Goal: Find specific page/section: Find specific page/section

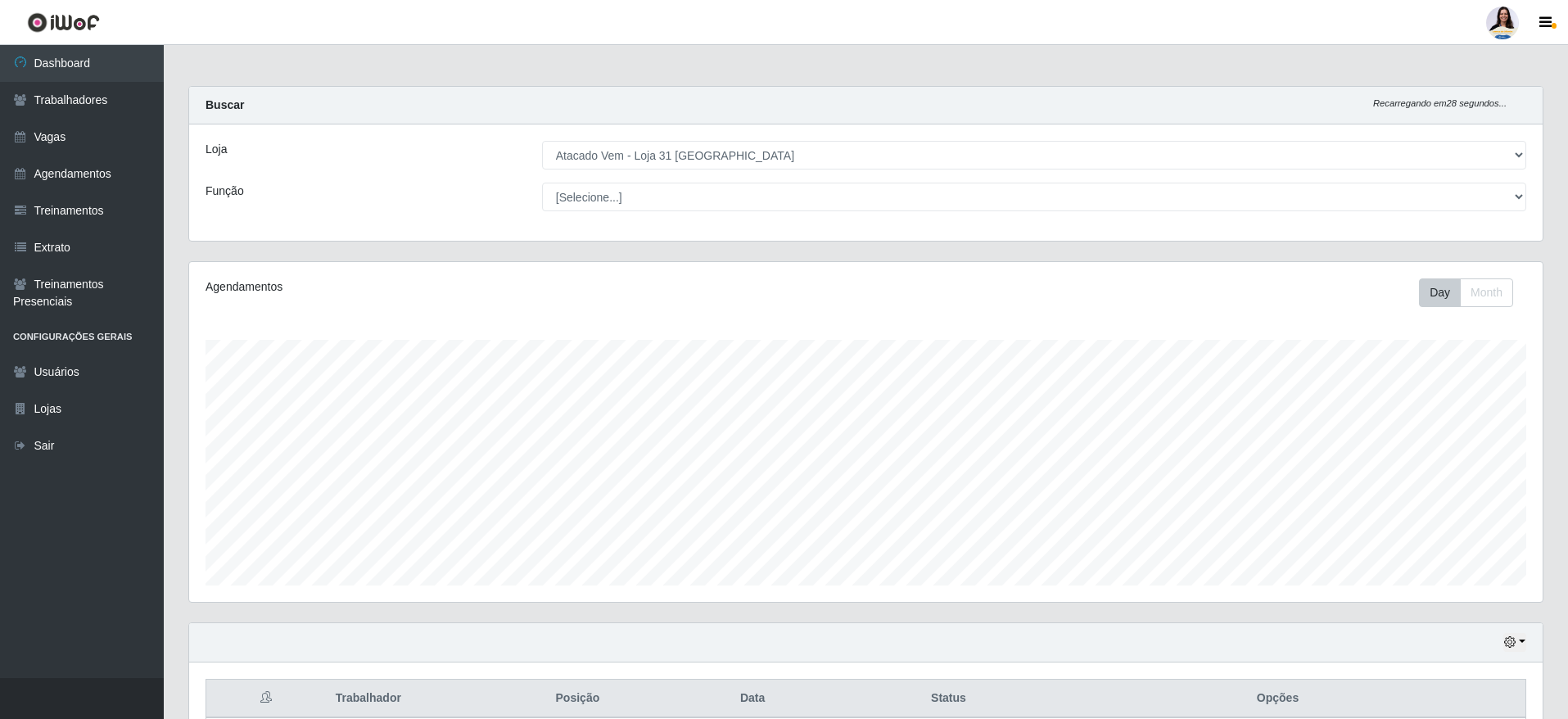
select select "437"
drag, startPoint x: 678, startPoint y: 141, endPoint x: 683, endPoint y: 156, distance: 15.8
click at [678, 141] on select "[Selecione...] Atacado Vem - [GEOGRAPHIC_DATA] 30 Laranjeiras Velha Atacado Vem…" at bounding box center [1035, 155] width 984 height 29
click at [542, 141] on select "[Selecione...] Atacado Vem - [GEOGRAPHIC_DATA] 30 Laranjeiras Velha Atacado Vem…" at bounding box center [1035, 155] width 984 height 29
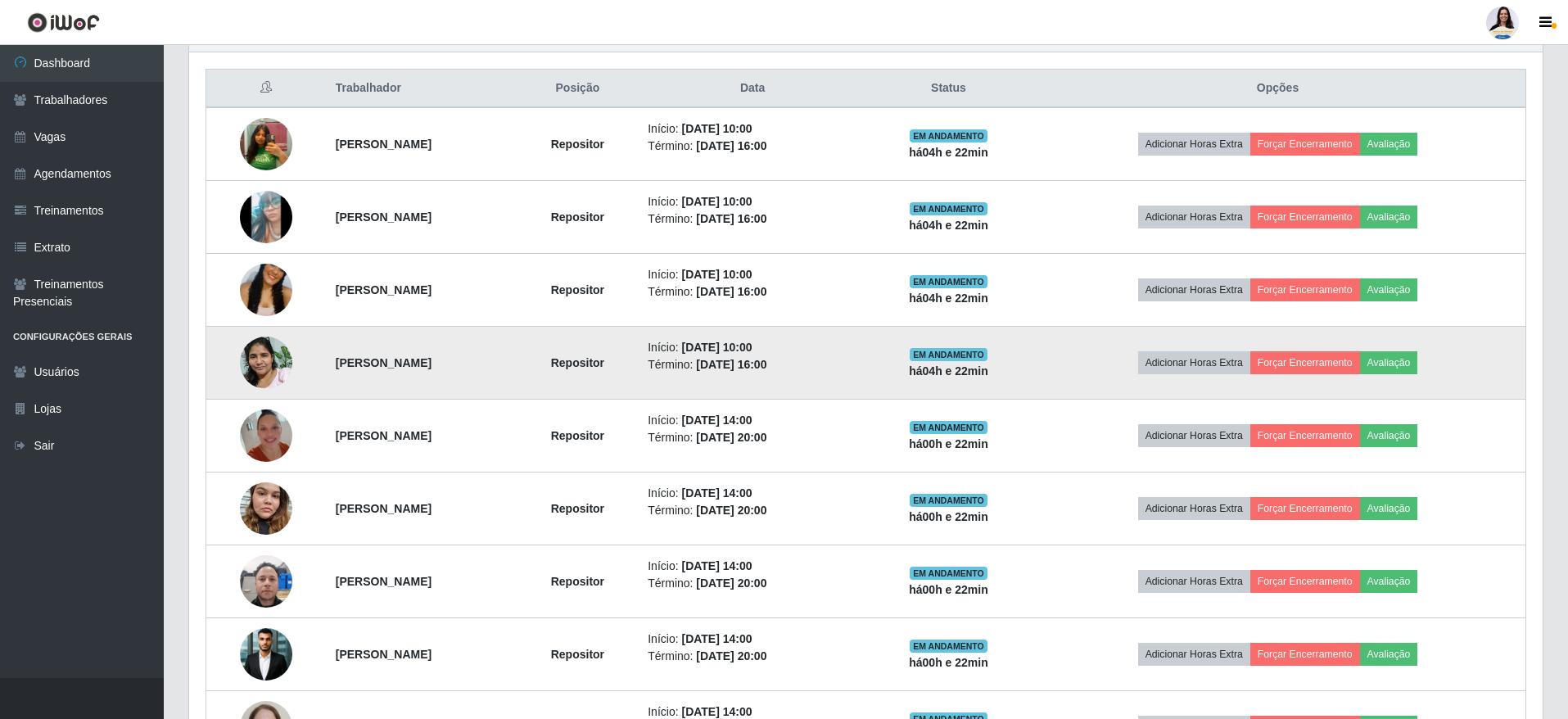
scroll to position [733, 0]
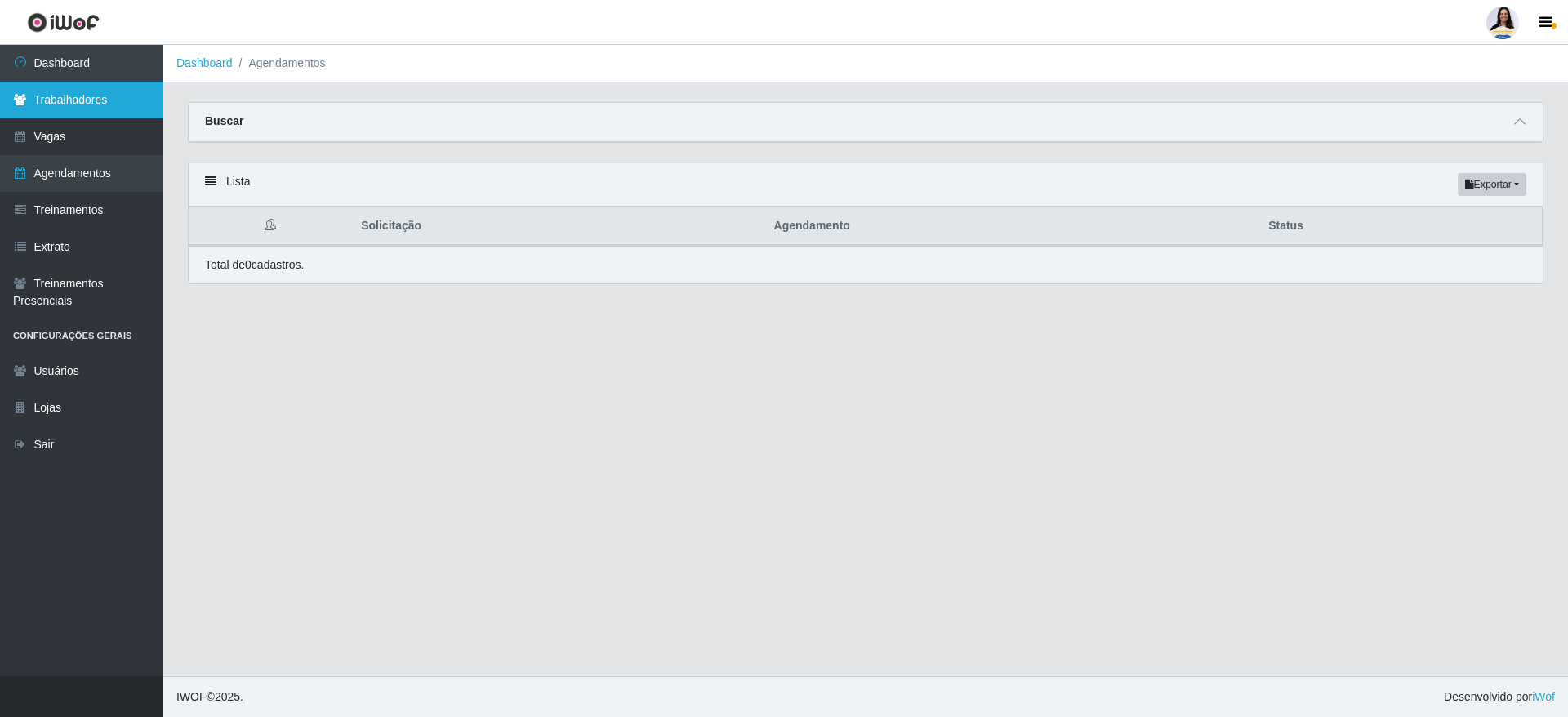
click at [71, 107] on link "Trabalhadores" at bounding box center [81, 99] width 163 height 36
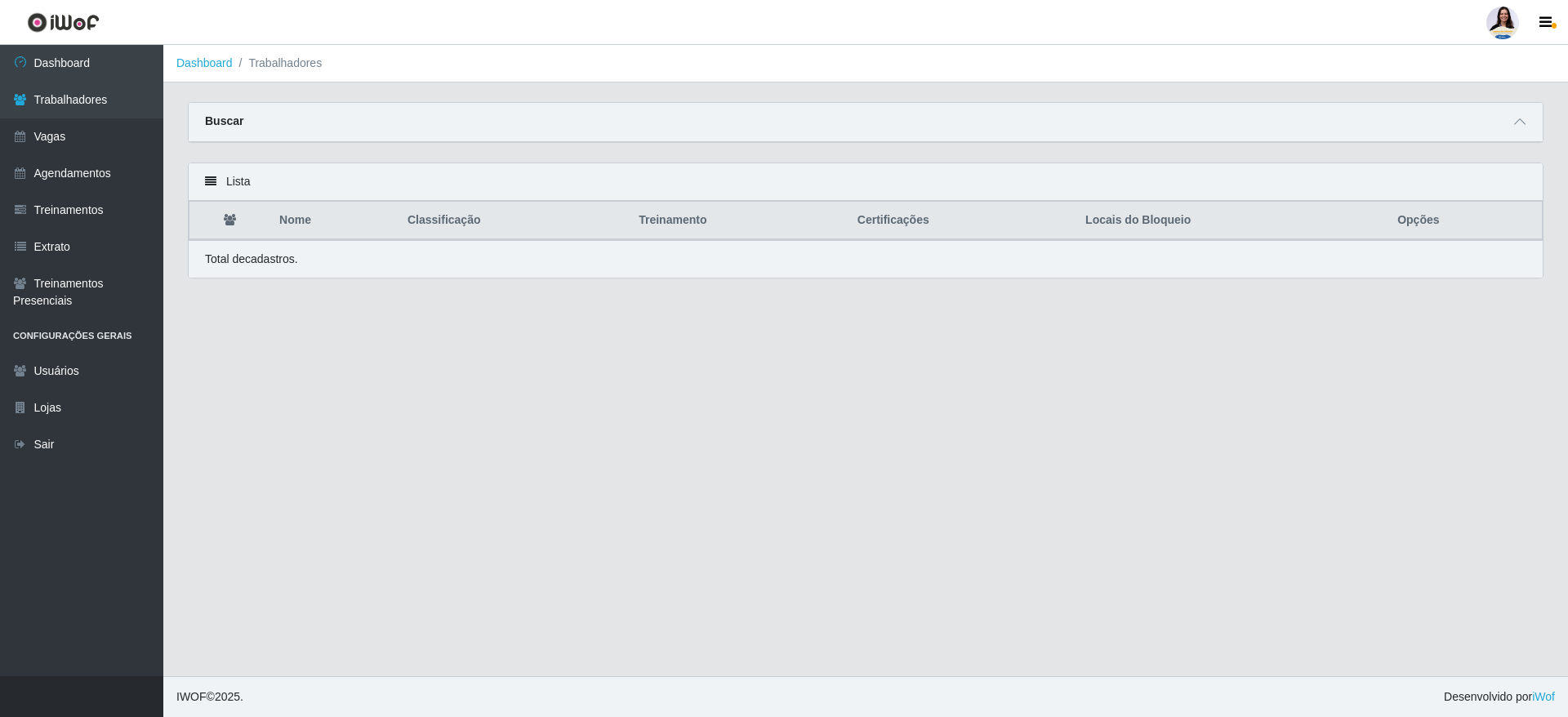
click at [1369, 133] on div "Buscar" at bounding box center [865, 123] width 1354 height 39
click at [1512, 124] on span at bounding box center [1520, 122] width 20 height 19
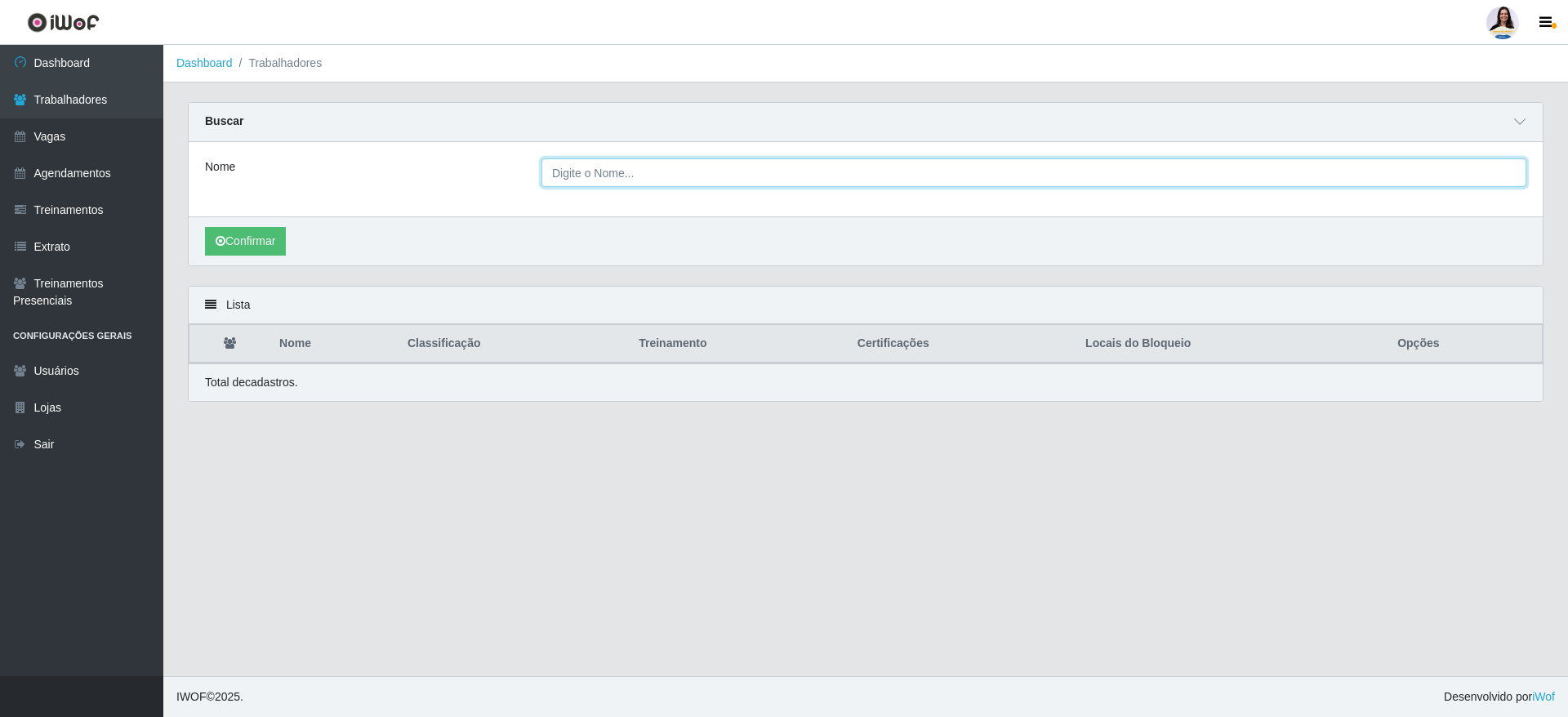
click at [599, 185] on input "Nome" at bounding box center [1033, 172] width 985 height 28
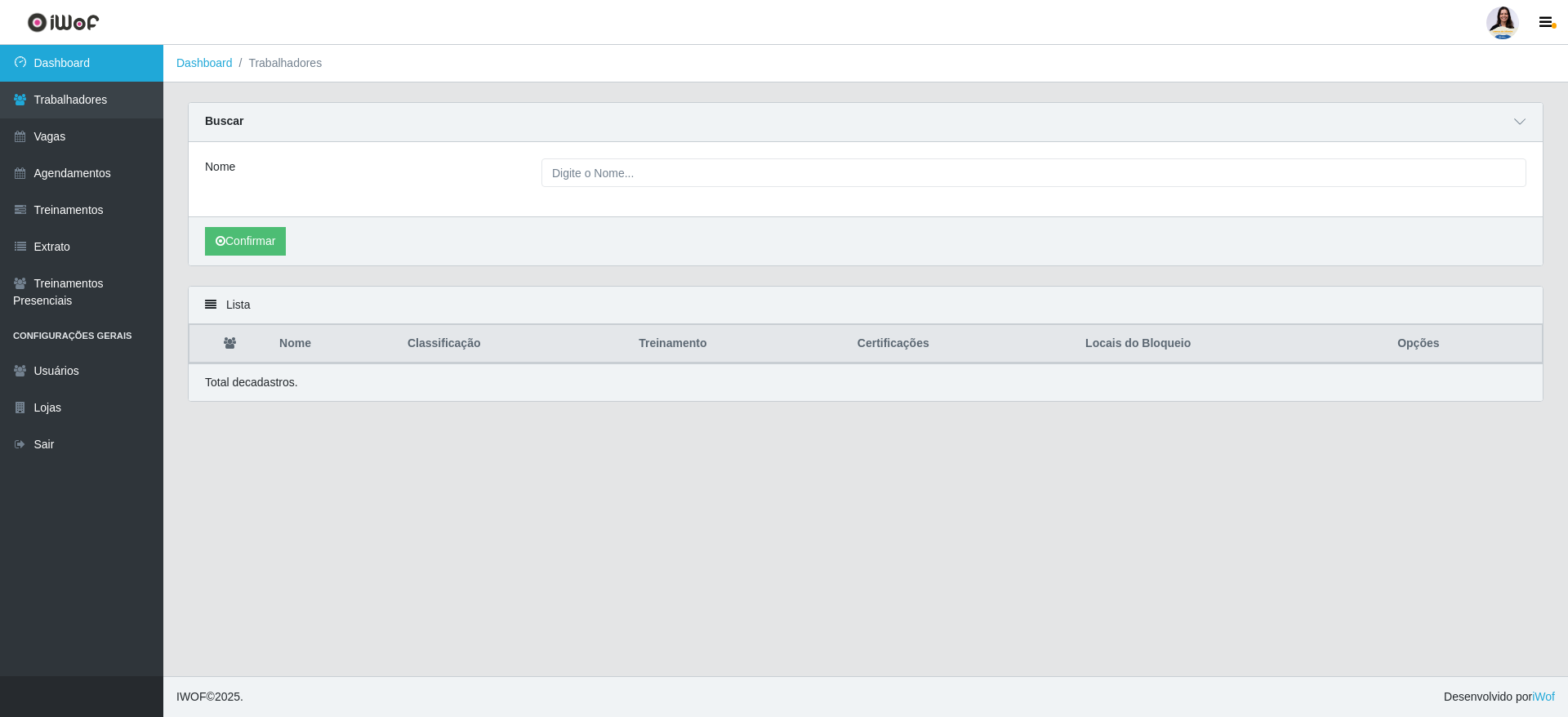
click at [76, 56] on link "Dashboard" at bounding box center [81, 63] width 163 height 36
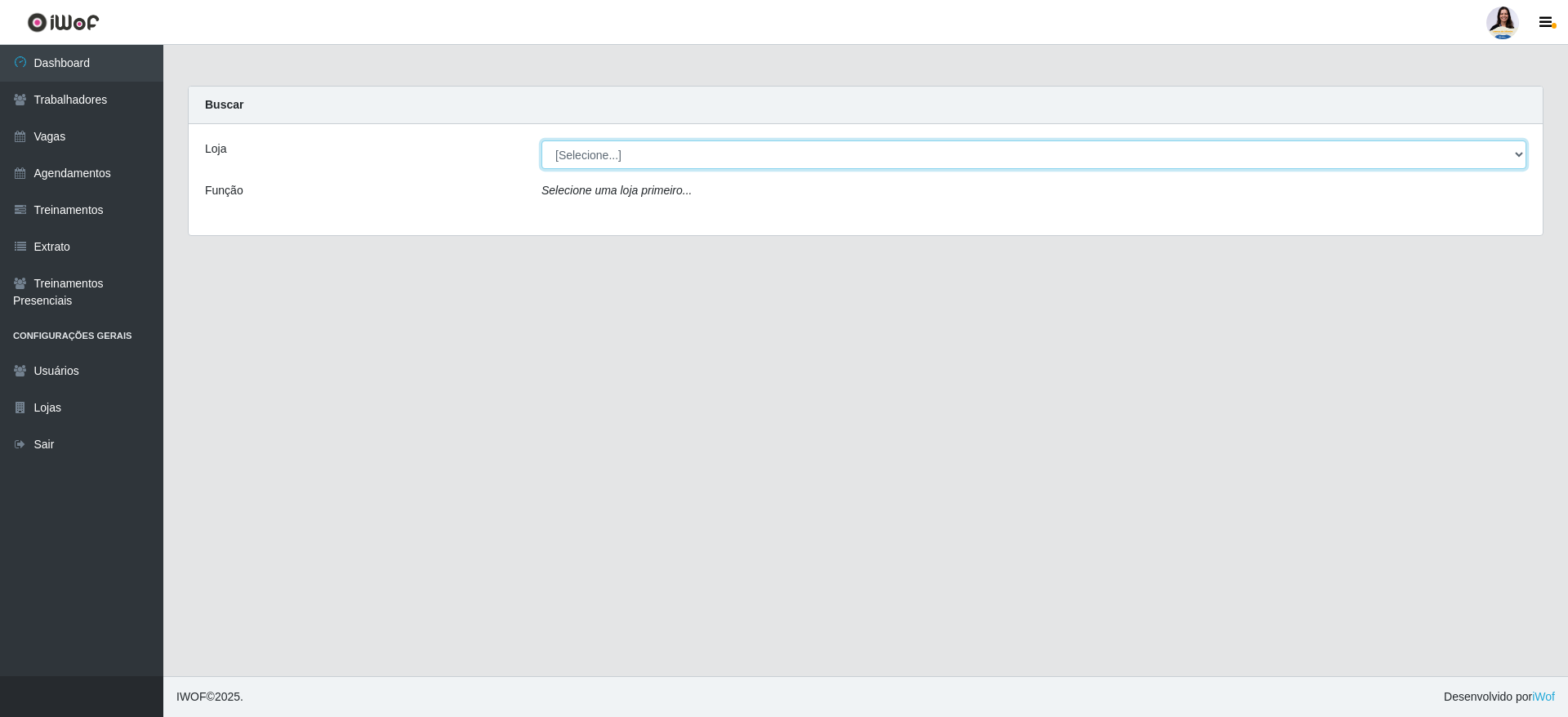
click at [709, 153] on select "[Selecione...] Atacado Vem - [GEOGRAPHIC_DATA] 30 Laranjeiras Velha Atacado Vem…" at bounding box center [1033, 154] width 985 height 28
click at [541, 140] on select "[Selecione...] Atacado Vem - [GEOGRAPHIC_DATA] 30 Laranjeiras Velha Atacado Vem…" at bounding box center [1033, 154] width 985 height 28
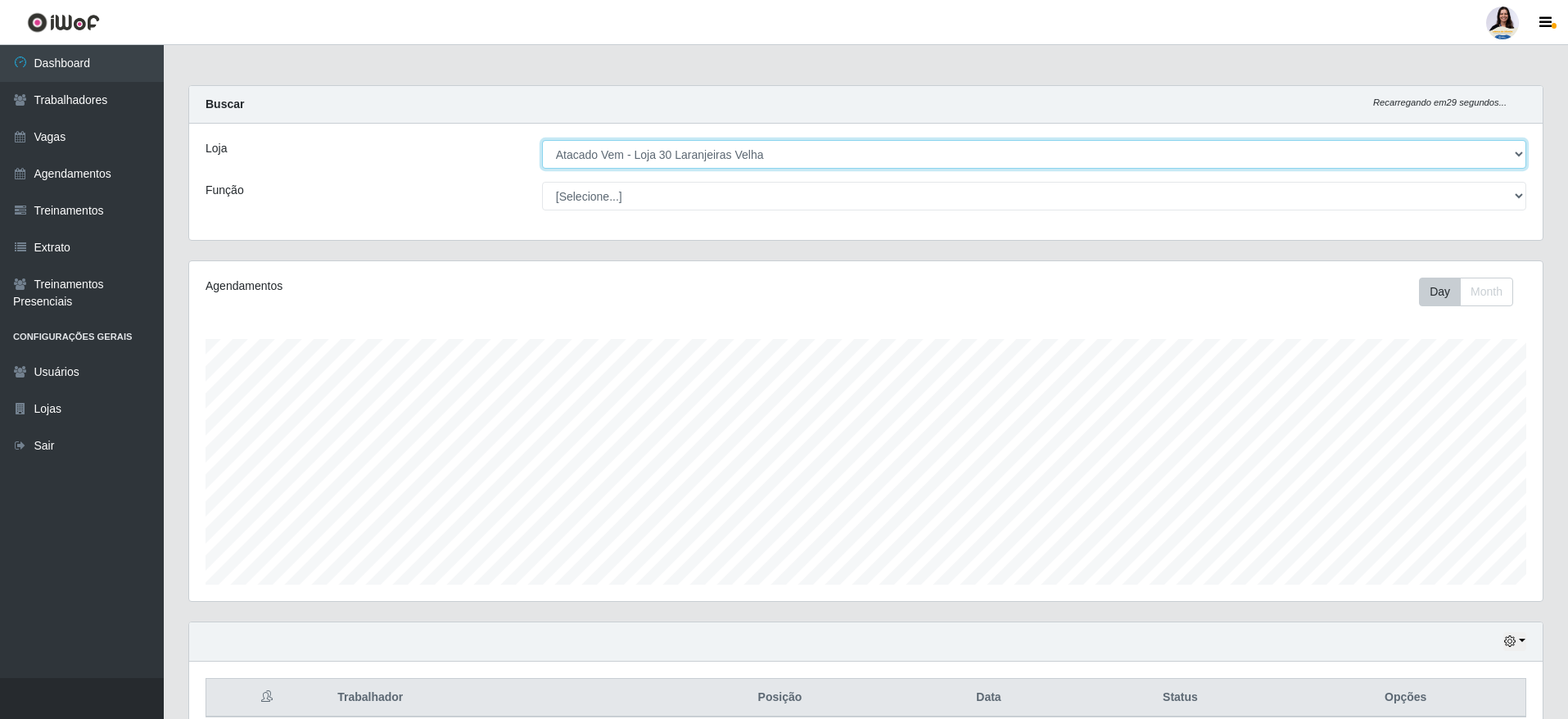
scroll to position [77, 0]
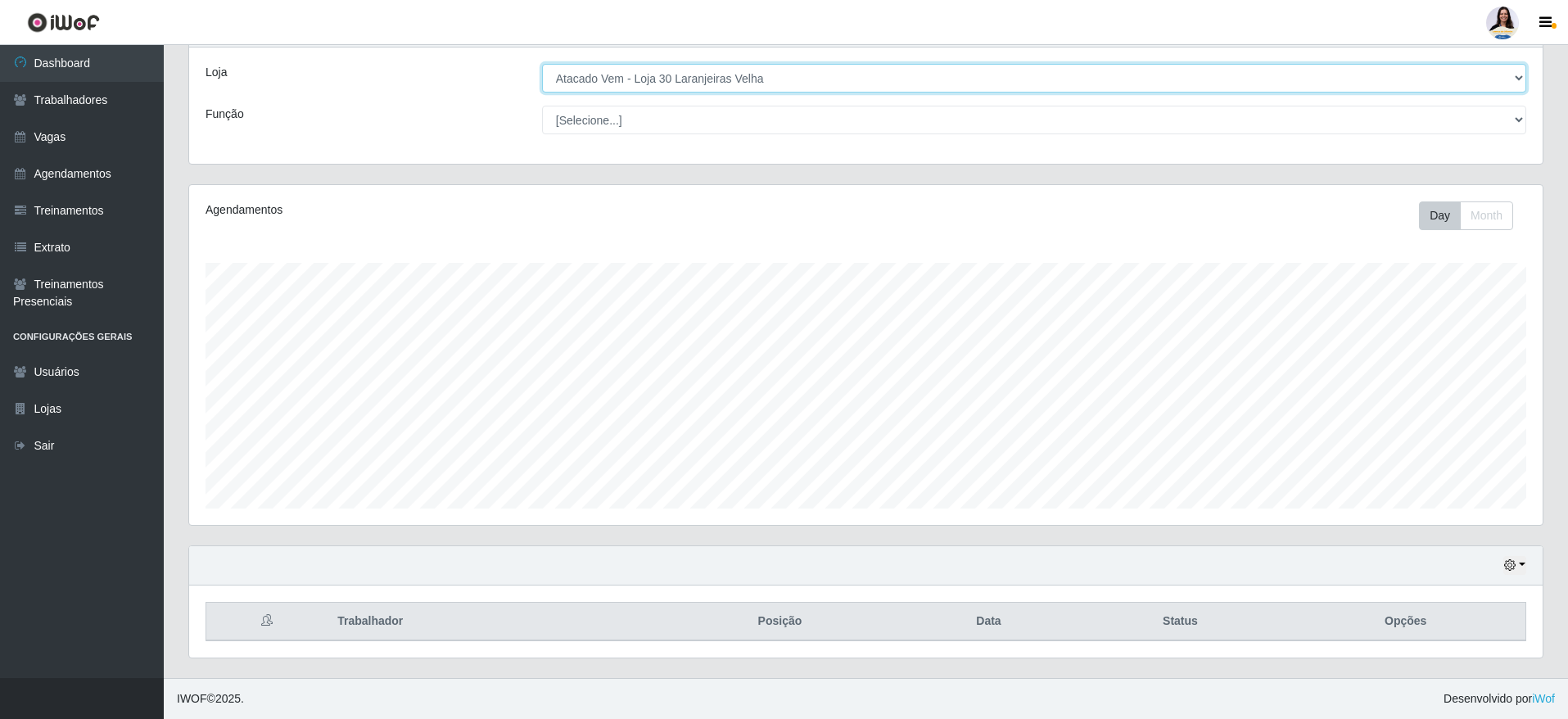
click at [788, 69] on select "[Selecione...] Atacado Vem - [GEOGRAPHIC_DATA] 30 Laranjeiras Velha Atacado Vem…" at bounding box center [1035, 78] width 984 height 29
click at [542, 69] on select "[Selecione...] Atacado Vem - [GEOGRAPHIC_DATA] 30 Laranjeiras Velha Atacado Vem…" at bounding box center [1035, 78] width 984 height 29
click at [751, 88] on select "[Selecione...] Atacado Vem - [GEOGRAPHIC_DATA] 30 Laranjeiras Velha Atacado Vem…" at bounding box center [1035, 78] width 984 height 29
click at [542, 69] on select "[Selecione...] Atacado Vem - [GEOGRAPHIC_DATA] 30 Laranjeiras Velha Atacado Vem…" at bounding box center [1035, 78] width 984 height 29
click at [763, 89] on select "[Selecione...] Atacado Vem - [GEOGRAPHIC_DATA] 30 Laranjeiras Velha Atacado Vem…" at bounding box center [1035, 78] width 984 height 29
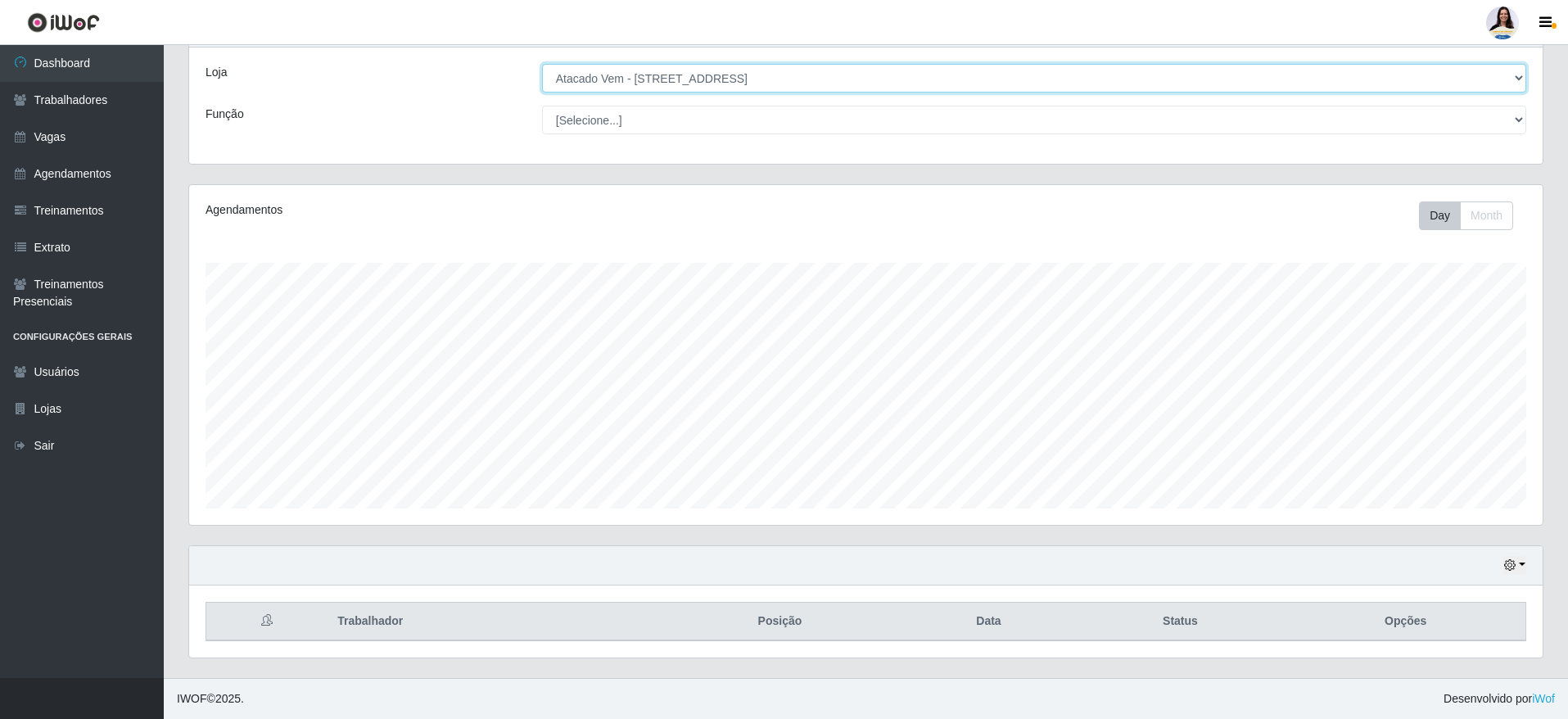
click at [542, 69] on select "[Selecione...] Atacado Vem - [GEOGRAPHIC_DATA] 30 Laranjeiras Velha Atacado Vem…" at bounding box center [1035, 78] width 984 height 29
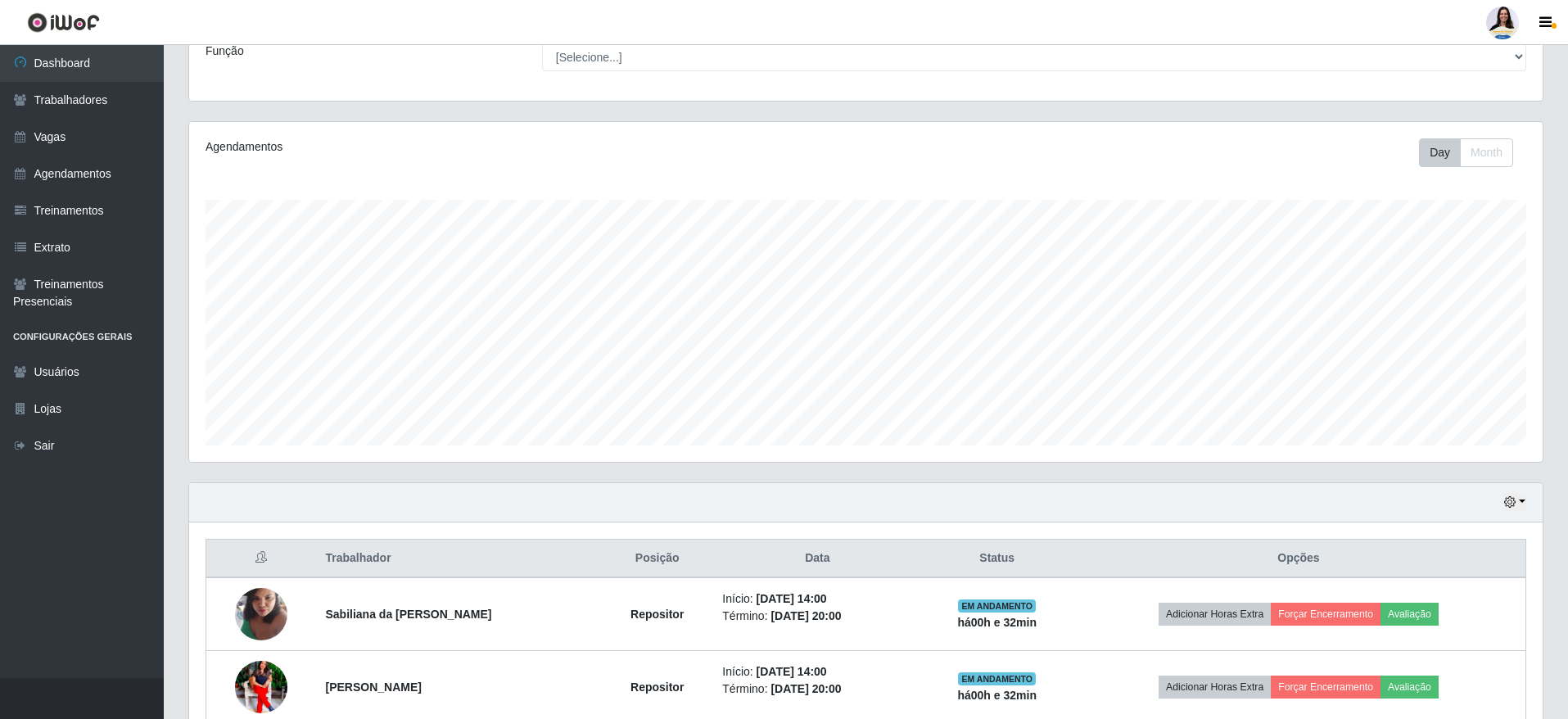
scroll to position [0, 0]
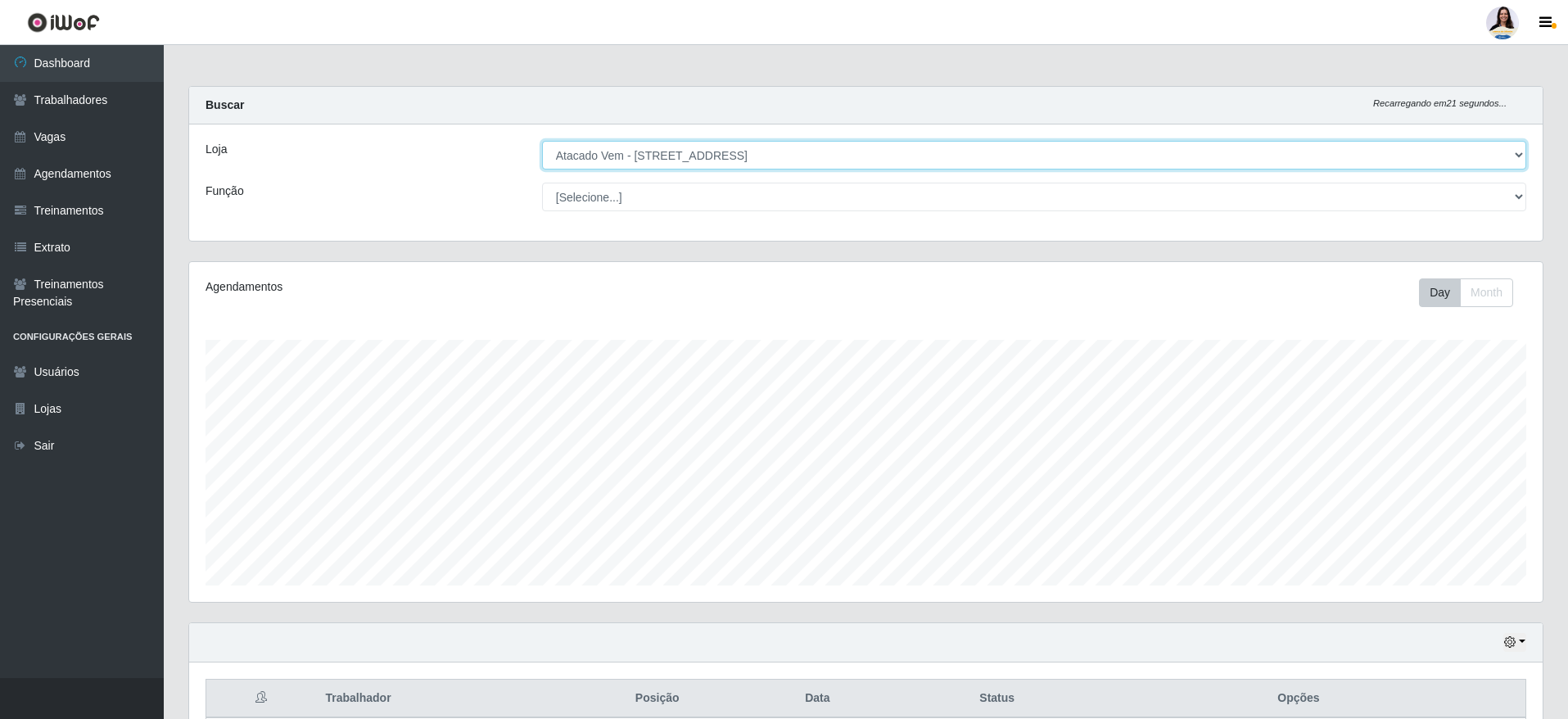
click at [728, 162] on select "[Selecione...] Atacado Vem - [GEOGRAPHIC_DATA] 30 Laranjeiras Velha Atacado Vem…" at bounding box center [1035, 155] width 984 height 29
click at [742, 159] on select "[Selecione...] Atacado Vem - [GEOGRAPHIC_DATA] 30 Laranjeiras Velha Atacado Vem…" at bounding box center [1035, 155] width 984 height 29
click at [542, 141] on select "[Selecione...] Atacado Vem - [GEOGRAPHIC_DATA] 30 Laranjeiras Velha Atacado Vem…" at bounding box center [1035, 155] width 984 height 29
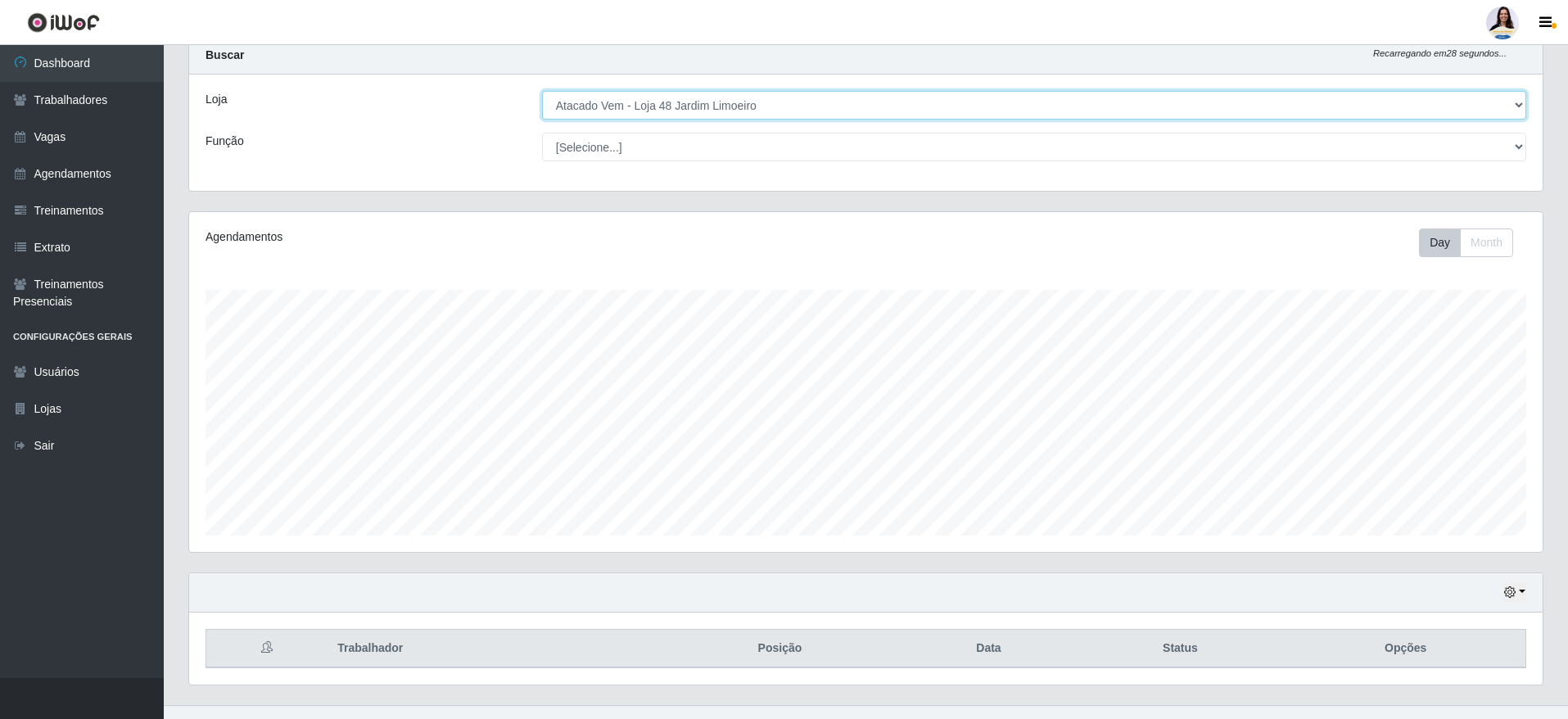
scroll to position [77, 0]
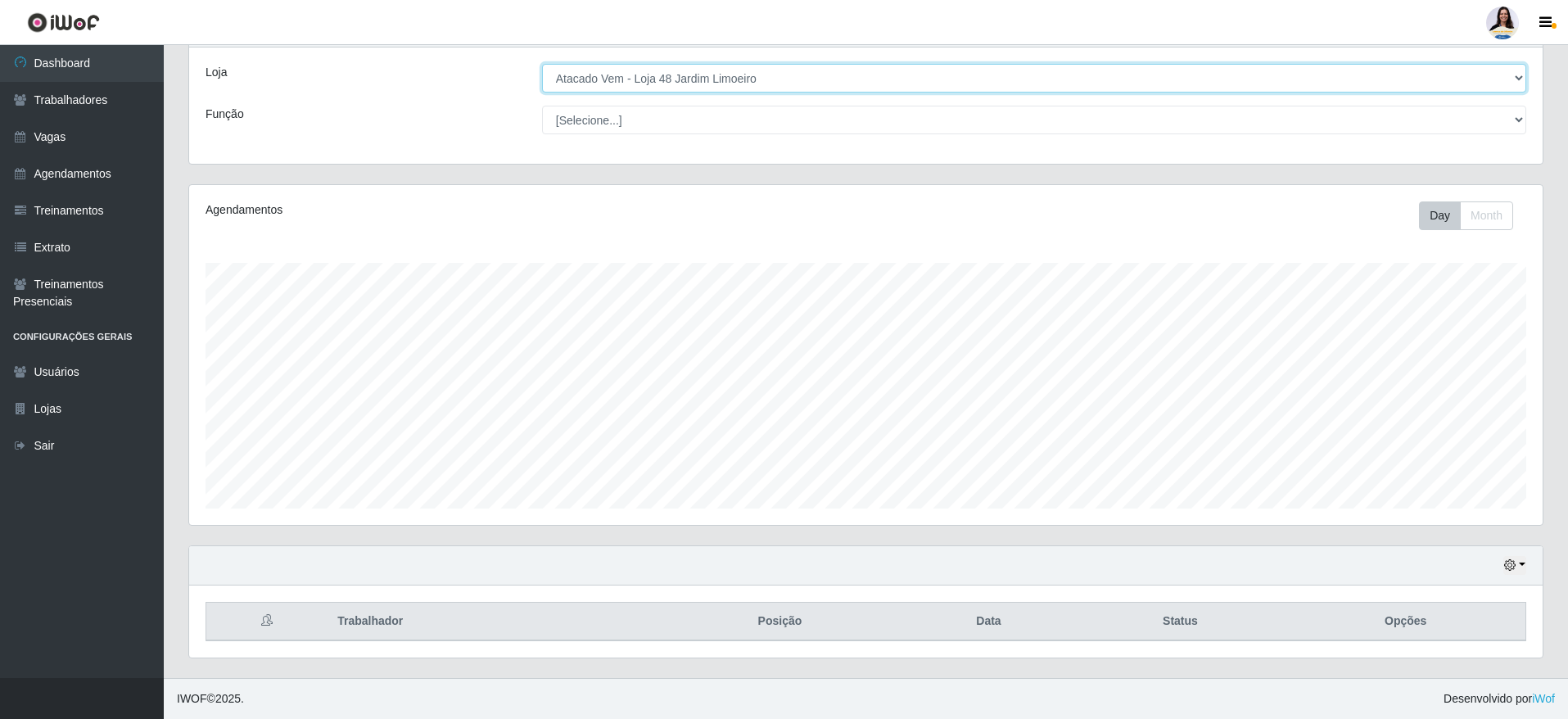
click at [748, 75] on select "[Selecione...] Atacado Vem - [GEOGRAPHIC_DATA] 30 Laranjeiras Velha Atacado Vem…" at bounding box center [1035, 78] width 984 height 29
click at [542, 69] on select "[Selecione...] Atacado Vem - [GEOGRAPHIC_DATA] 30 Laranjeiras Velha Atacado Vem…" at bounding box center [1035, 78] width 984 height 29
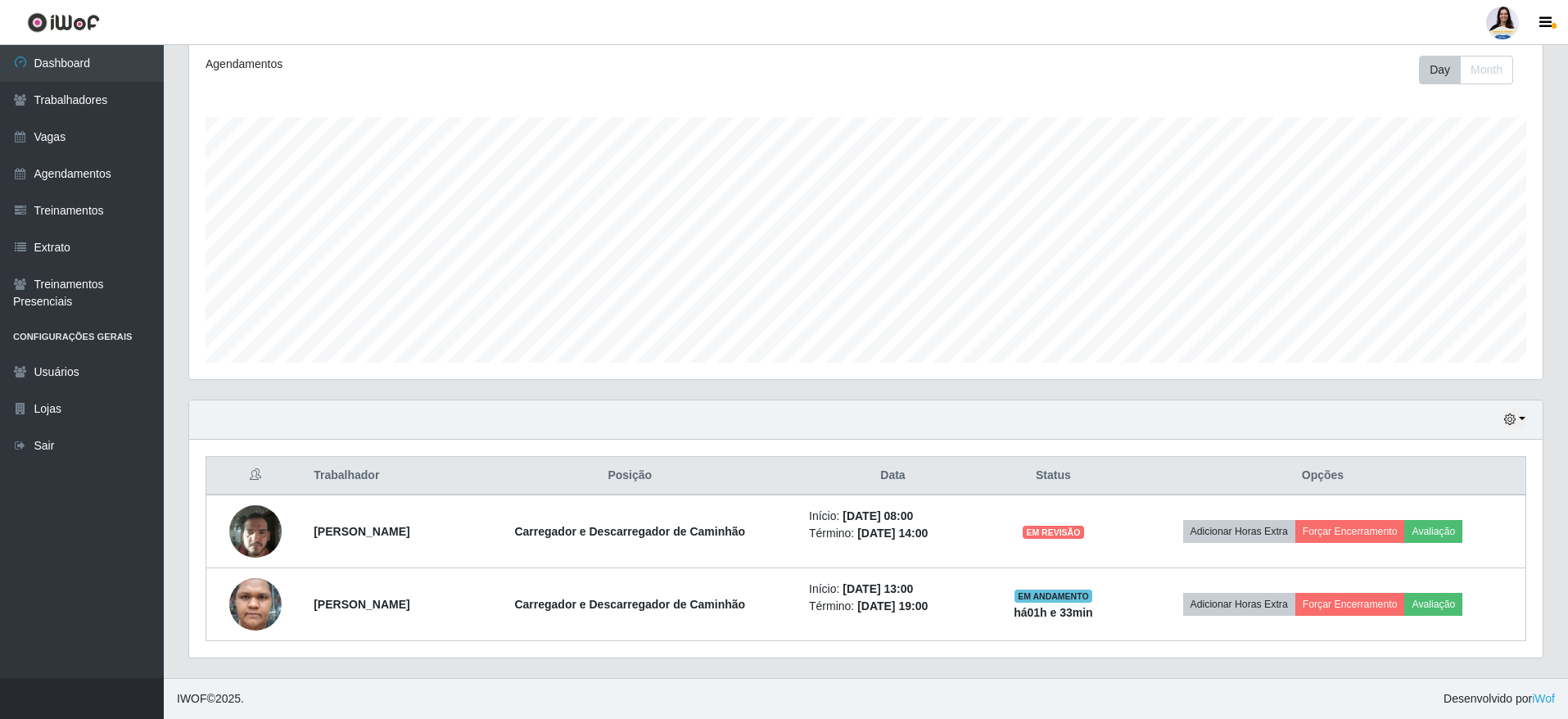
scroll to position [0, 0]
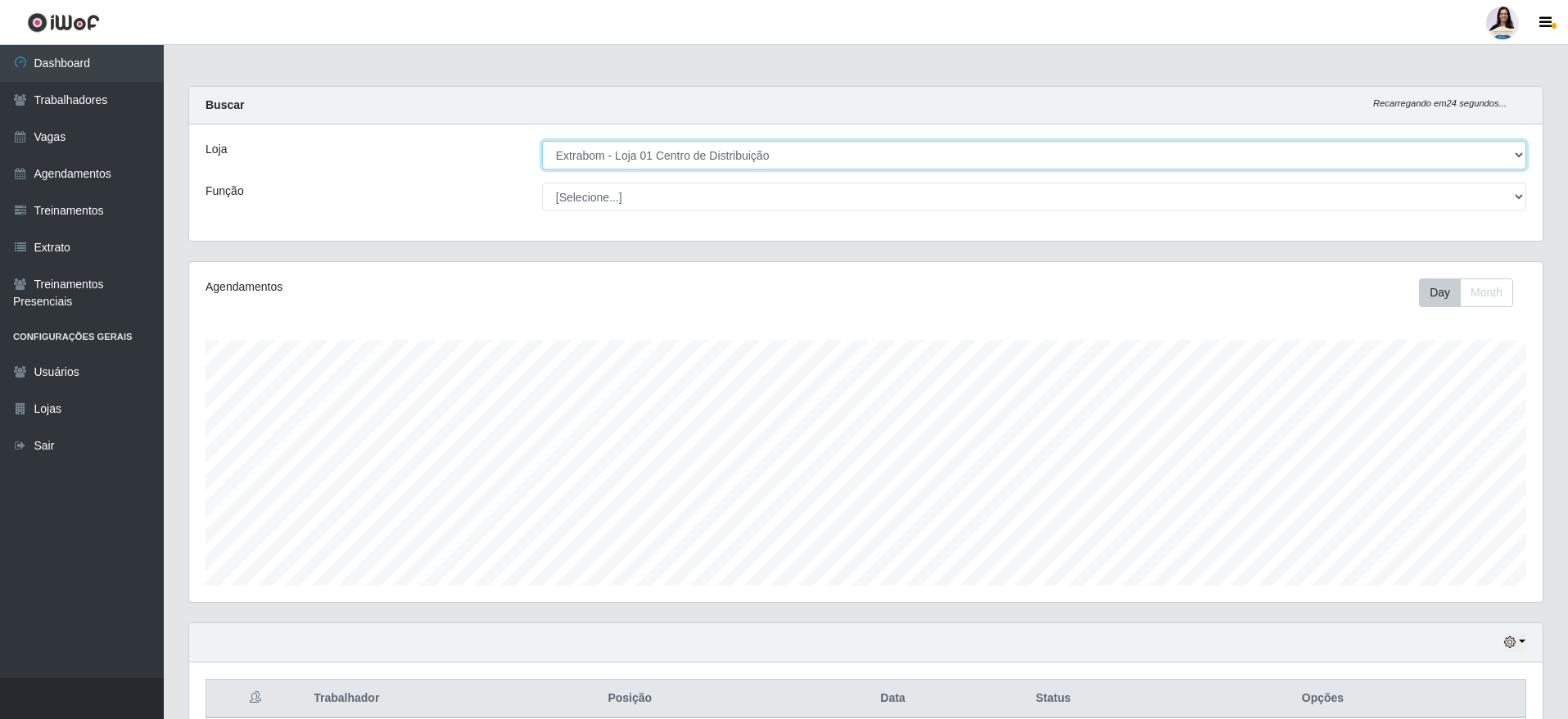
click at [800, 159] on select "[Selecione...] Atacado Vem - [GEOGRAPHIC_DATA] 30 Laranjeiras Velha Atacado Vem…" at bounding box center [1035, 155] width 984 height 29
select select "494"
click at [542, 141] on select "[Selecione...] Atacado Vem - [GEOGRAPHIC_DATA] 30 Laranjeiras Velha Atacado Vem…" at bounding box center [1035, 155] width 984 height 29
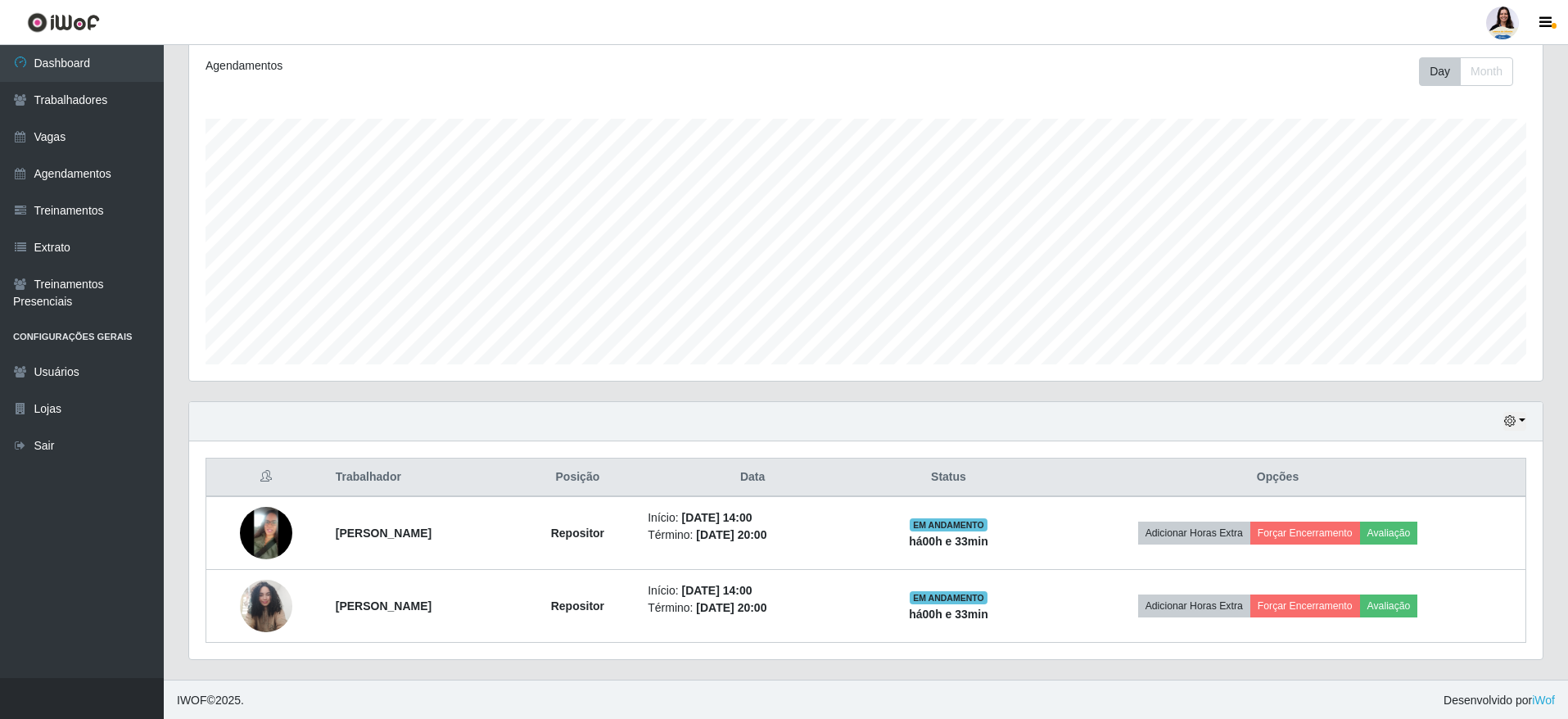
scroll to position [223, 0]
